Goal: Find specific page/section: Find specific page/section

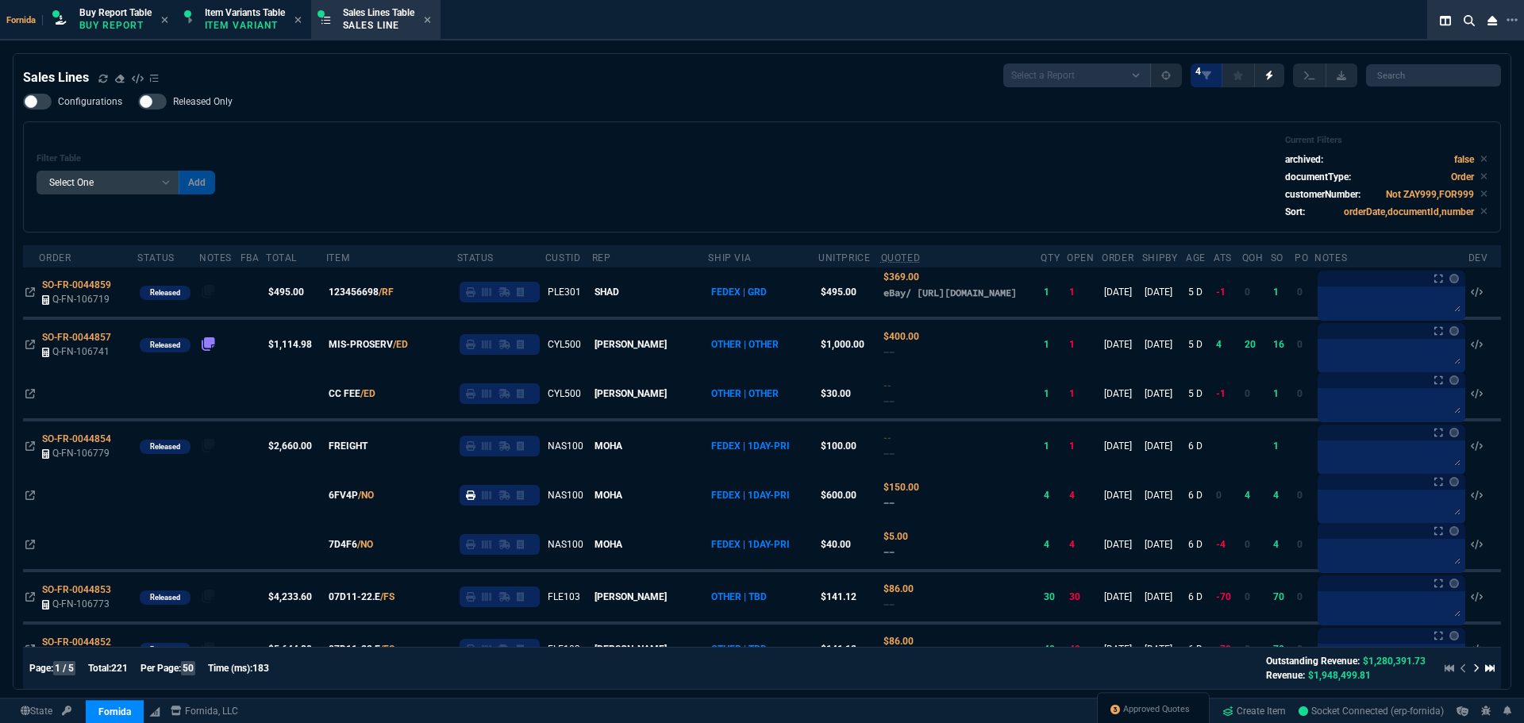
select select "1: BROV"
select select
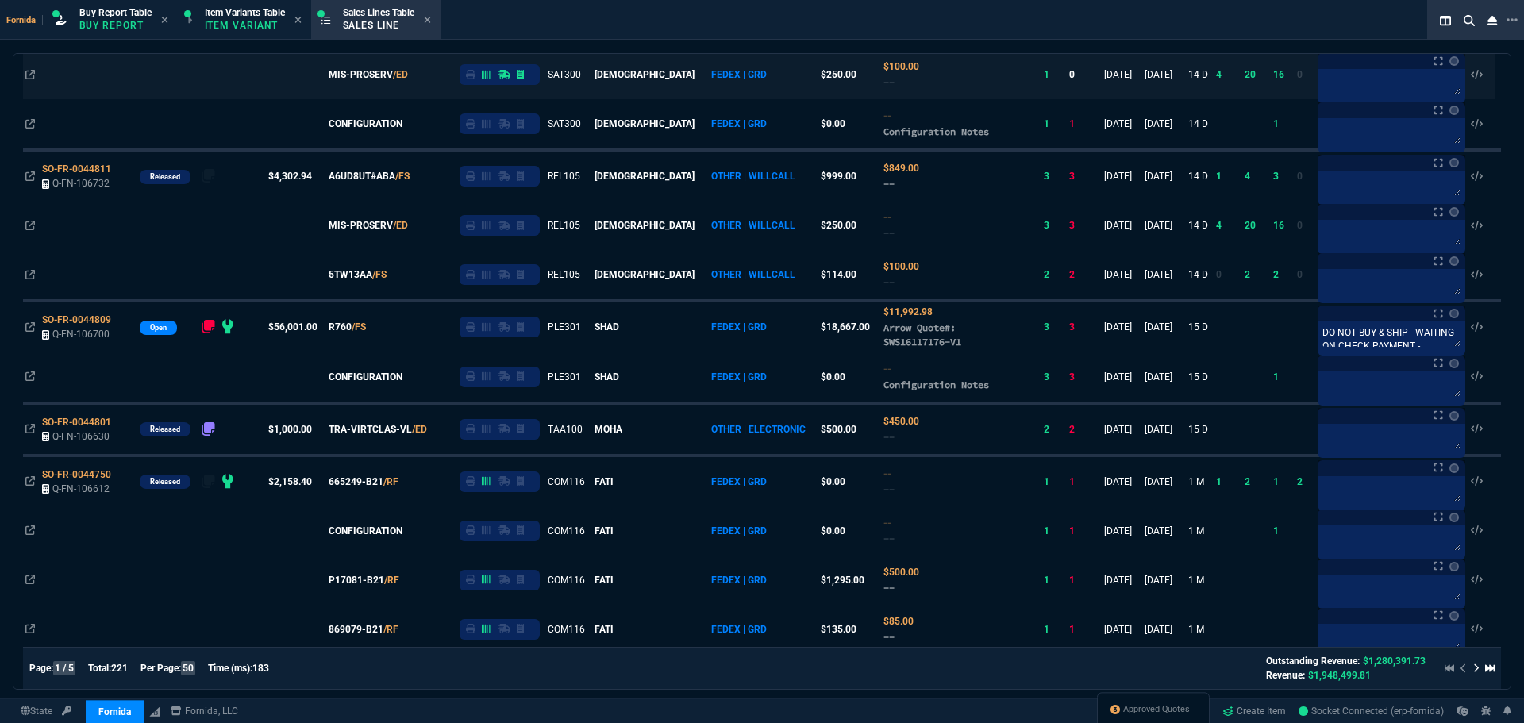
scroll to position [1032, 0]
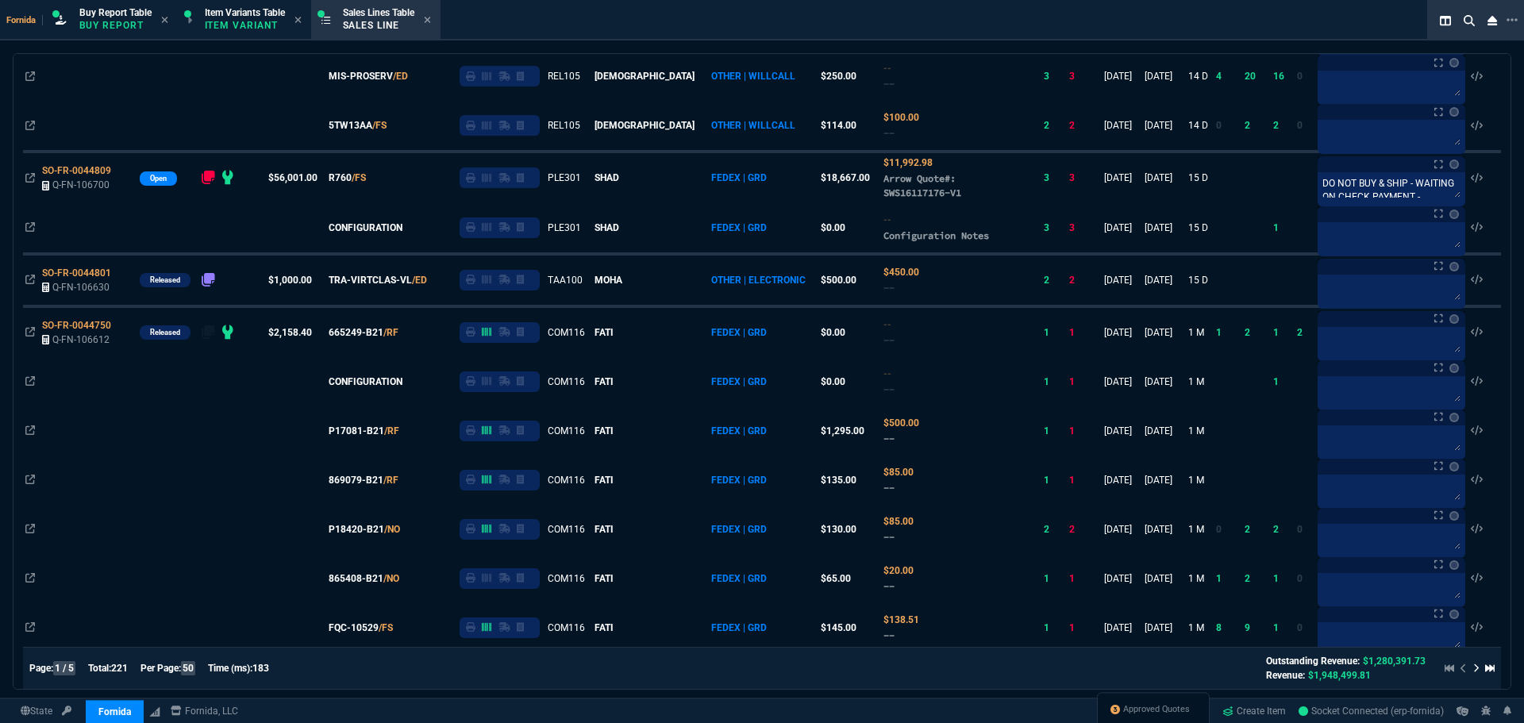
click at [59, 176] on span "SO-FR-0044809" at bounding box center [76, 170] width 69 height 11
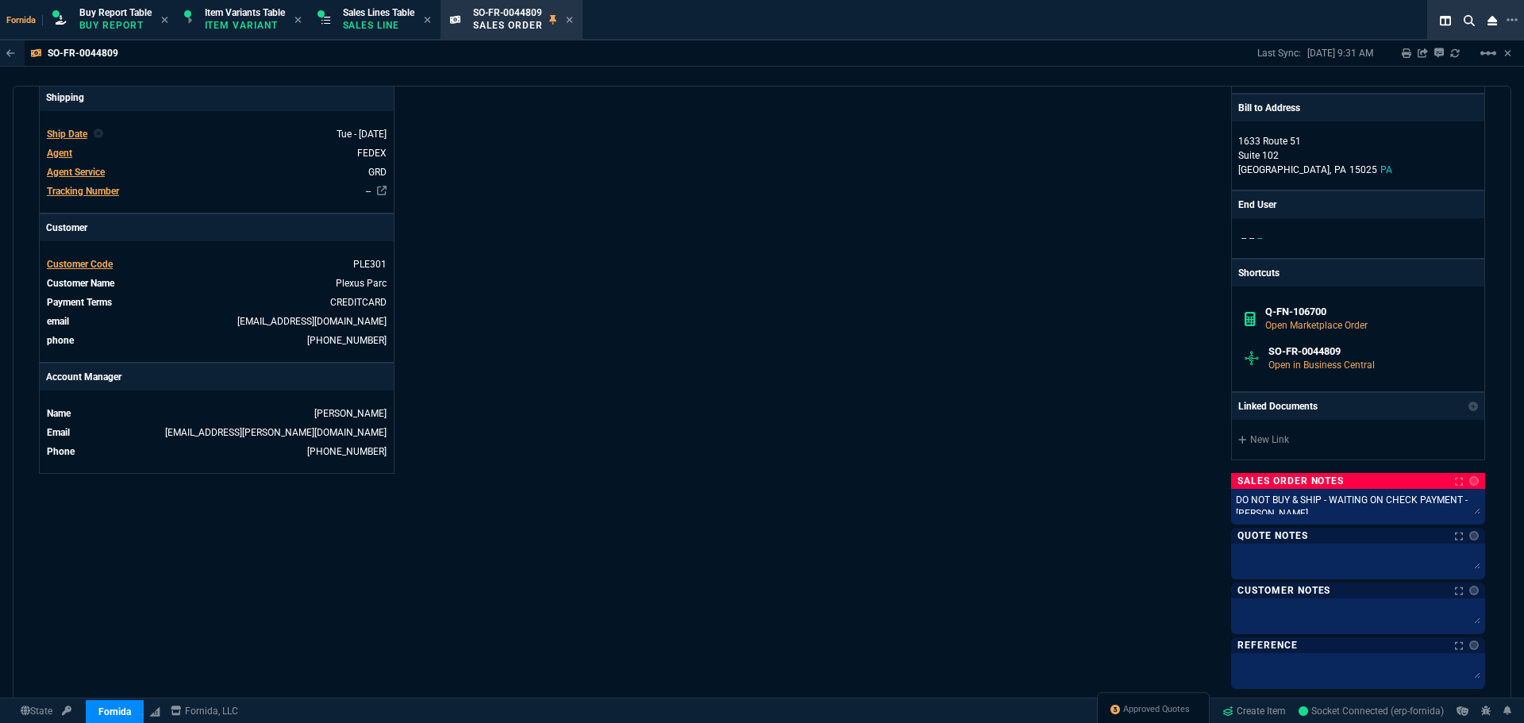
scroll to position [635, 0]
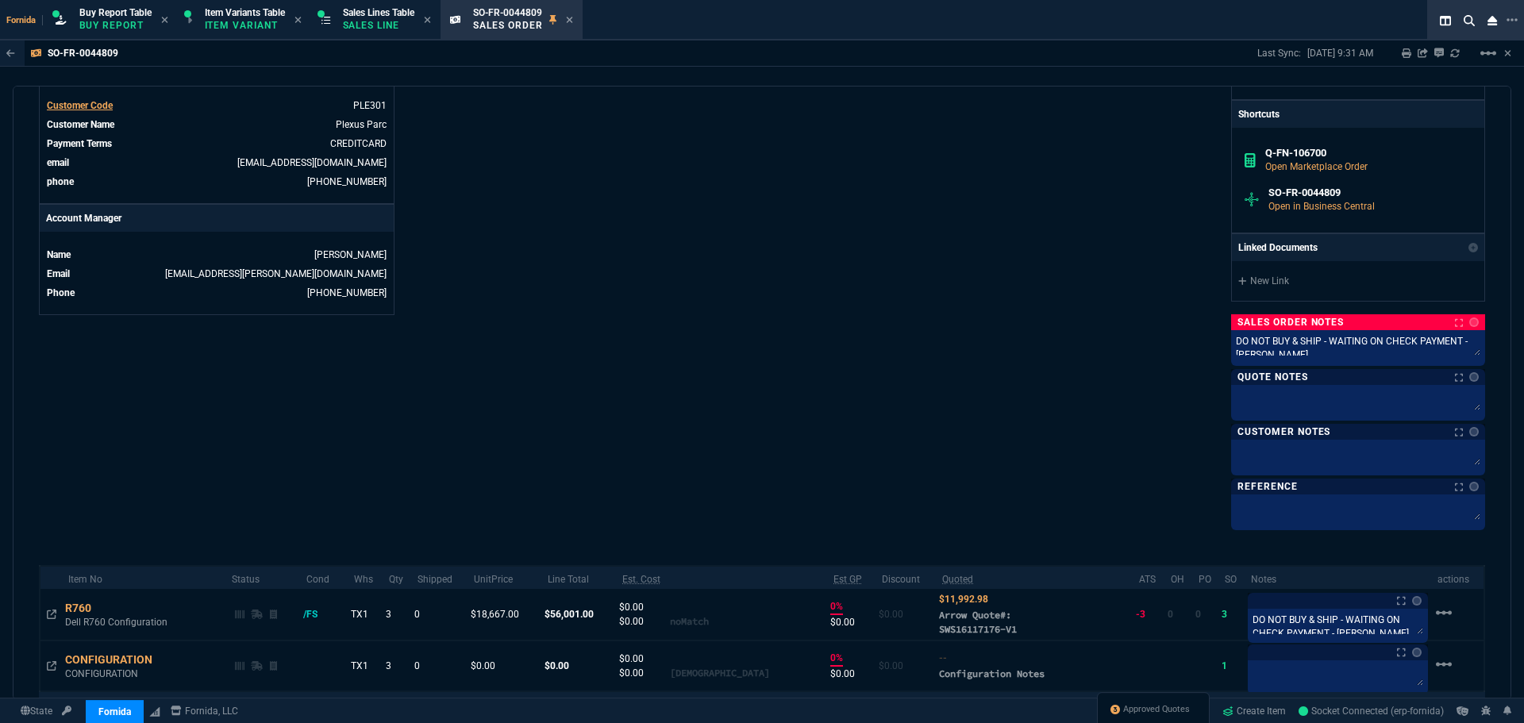
click at [1319, 362] on div "DO NOT BUY & SHIP - WAITING ON CHECK PAYMENT - [PERSON_NAME] DO NOT BUY & SHIP …" at bounding box center [1358, 348] width 254 height 36
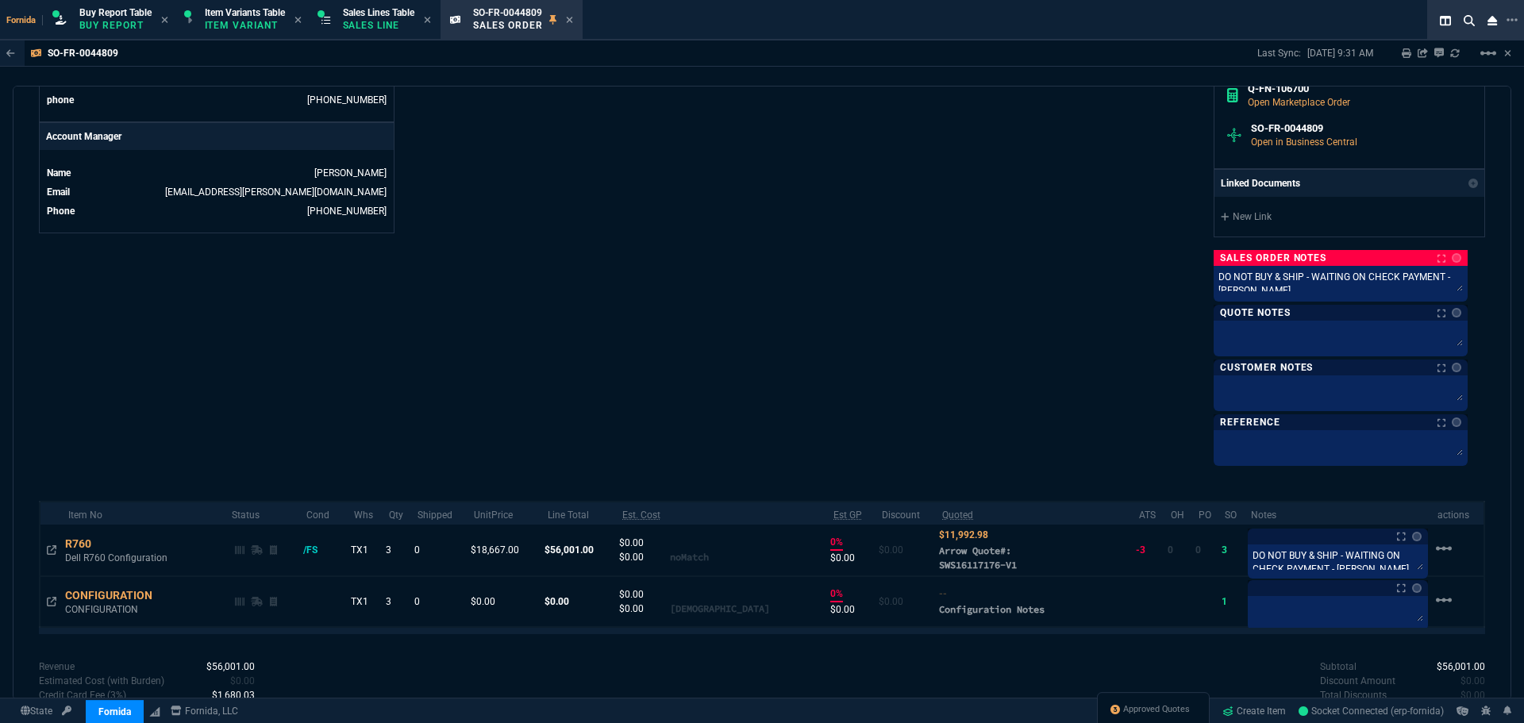
scroll to position [794, 0]
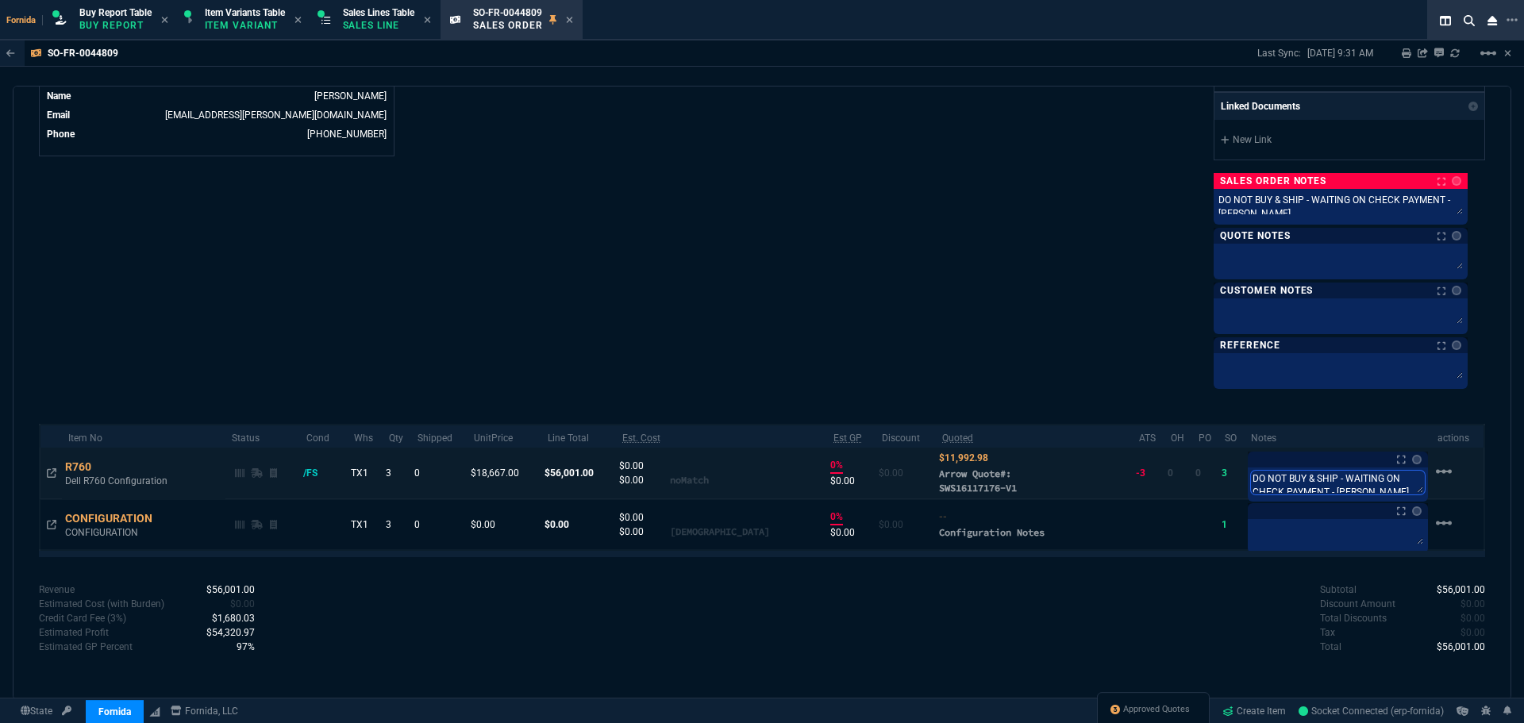
click at [1295, 483] on textarea "DO NOT BUY & SHIP - WAITING ON CHECK PAYMENT - [PERSON_NAME]" at bounding box center [1338, 483] width 174 height 24
click at [1020, 490] on icon at bounding box center [1023, 488] width 7 height 8
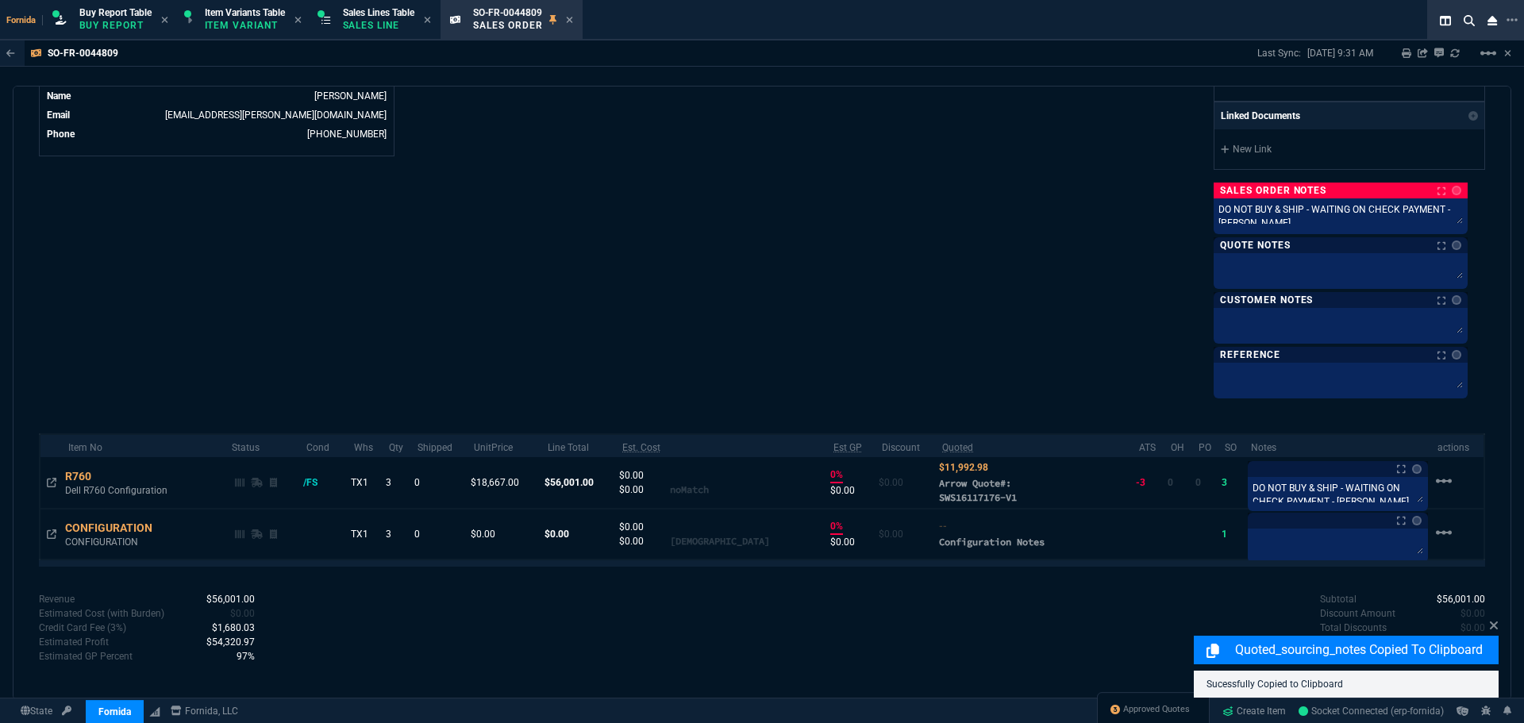
click at [395, 28] on p "Sales Line" at bounding box center [378, 25] width 71 height 13
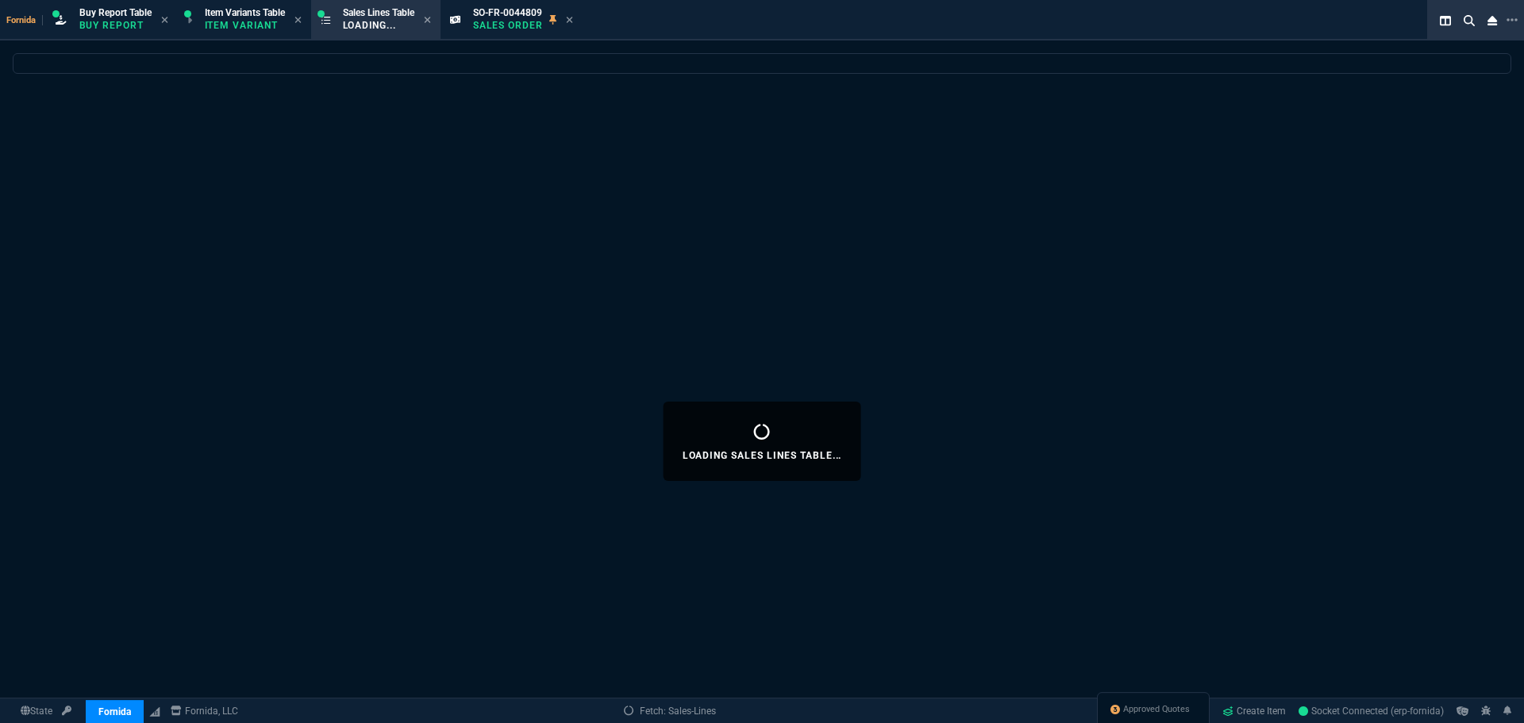
click at [573, 14] on nx-icon at bounding box center [569, 20] width 7 height 13
select select
